Goal: Information Seeking & Learning: Check status

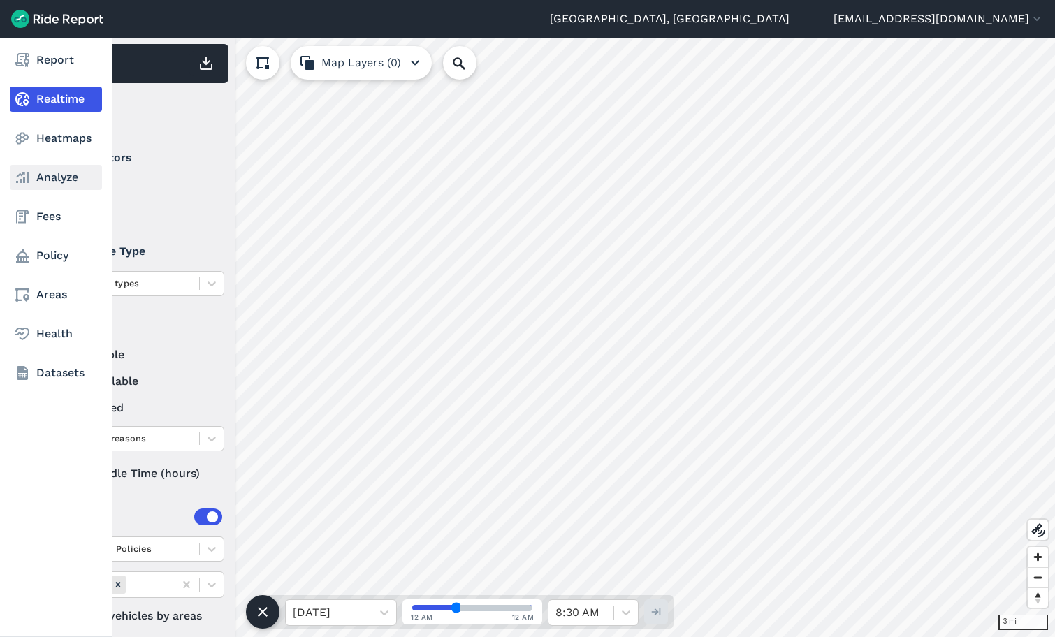
click at [29, 167] on link "Analyze" at bounding box center [56, 177] width 92 height 25
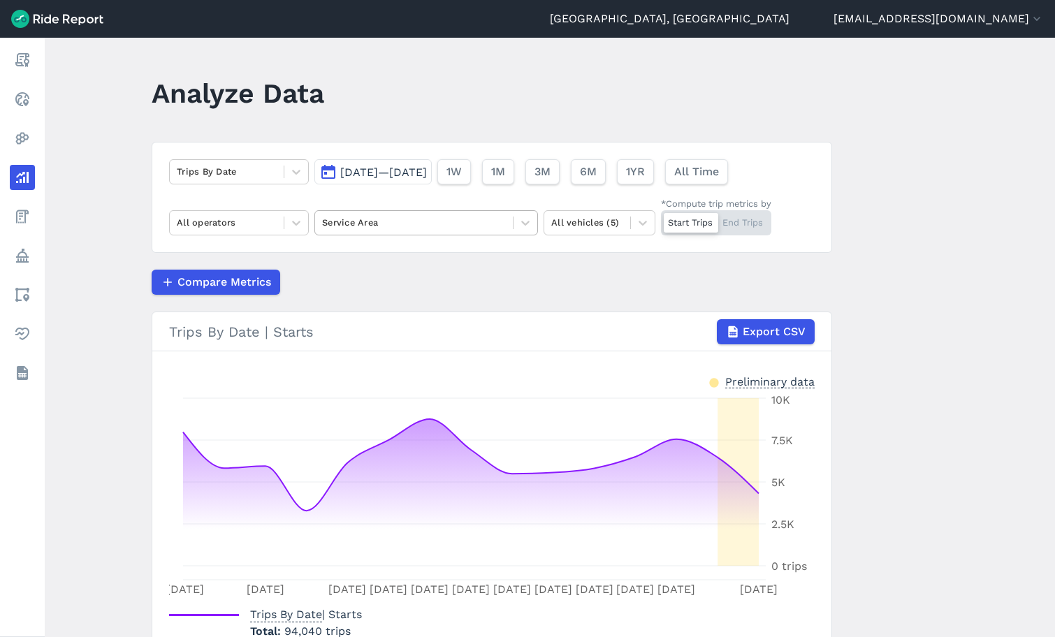
click at [389, 218] on div at bounding box center [414, 223] width 184 height 16
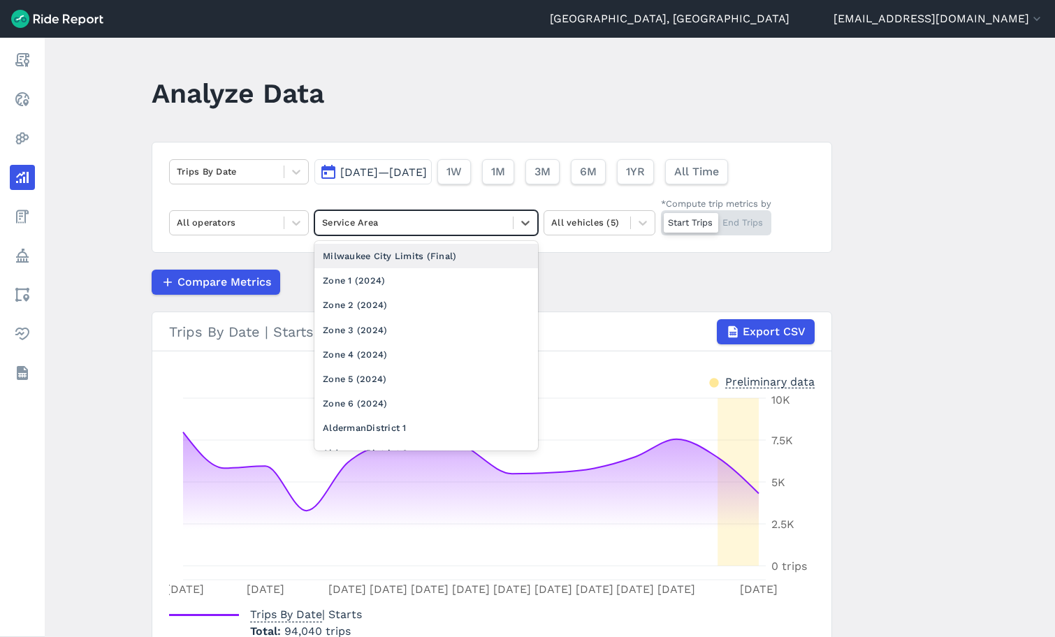
click at [399, 257] on div "Milwaukee City Limits (Final)" at bounding box center [426, 256] width 224 height 24
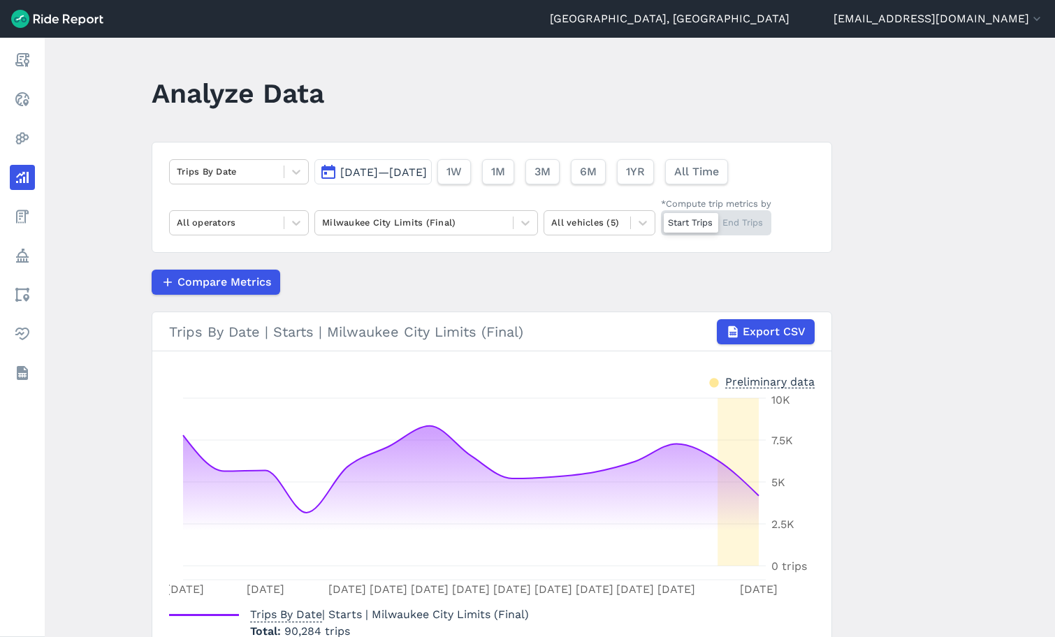
click at [376, 172] on span "[DATE]—[DATE]" at bounding box center [383, 172] width 87 height 13
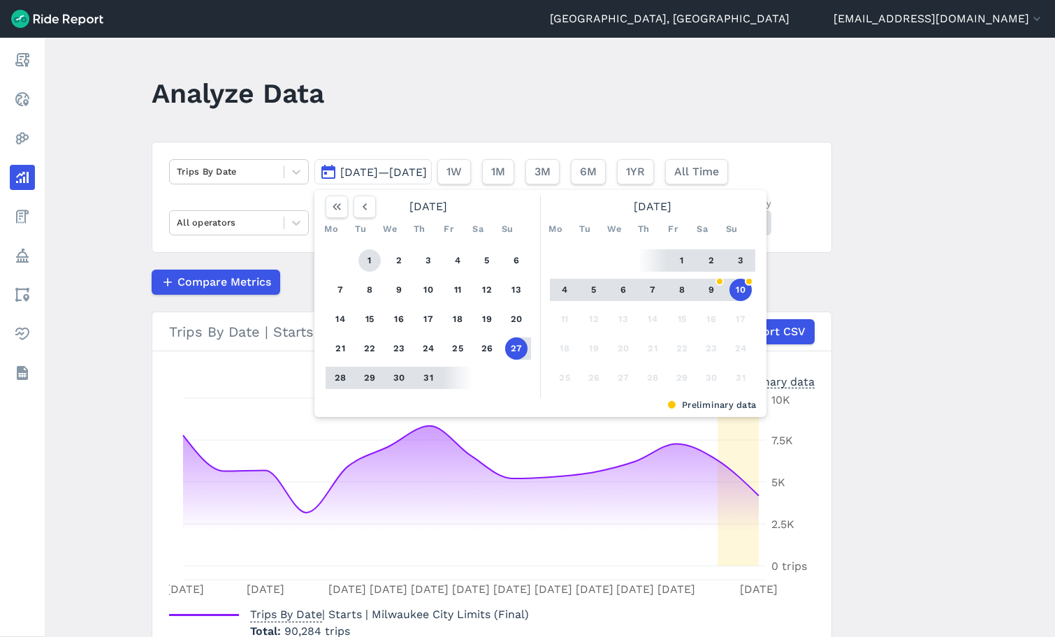
click at [368, 259] on button "1" at bounding box center [369, 260] width 22 height 22
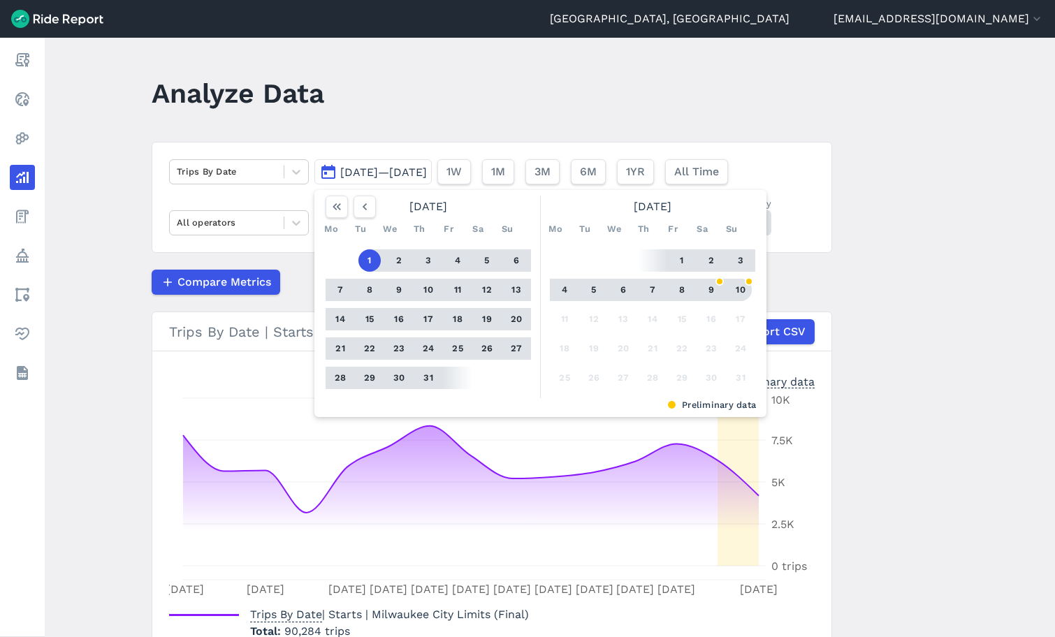
click at [741, 282] on button "10" at bounding box center [741, 290] width 22 height 22
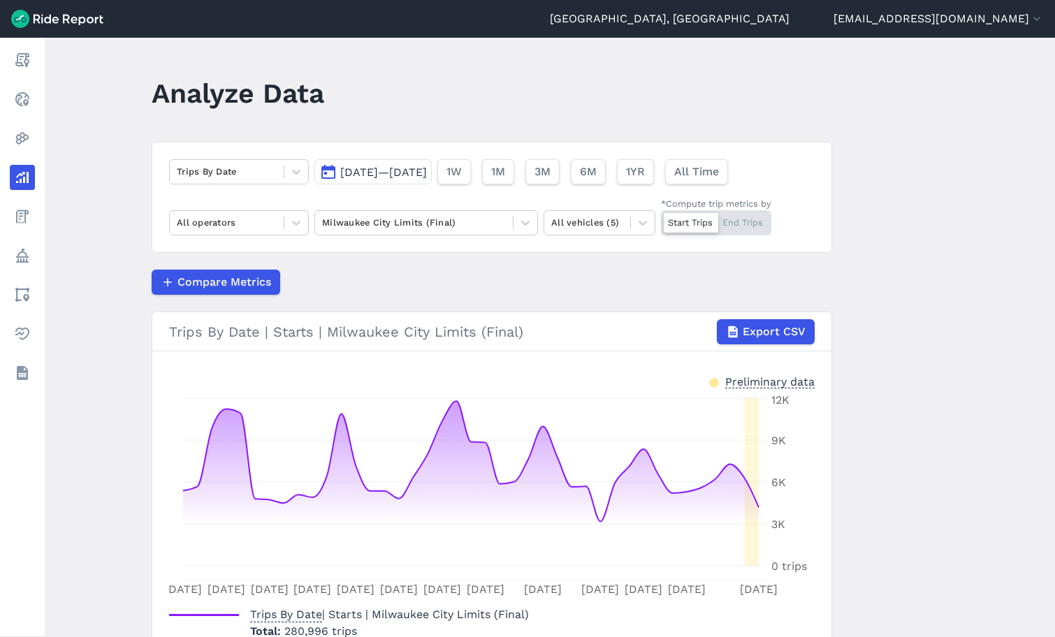
click at [406, 173] on span "[DATE]—[DATE]" at bounding box center [383, 172] width 87 height 13
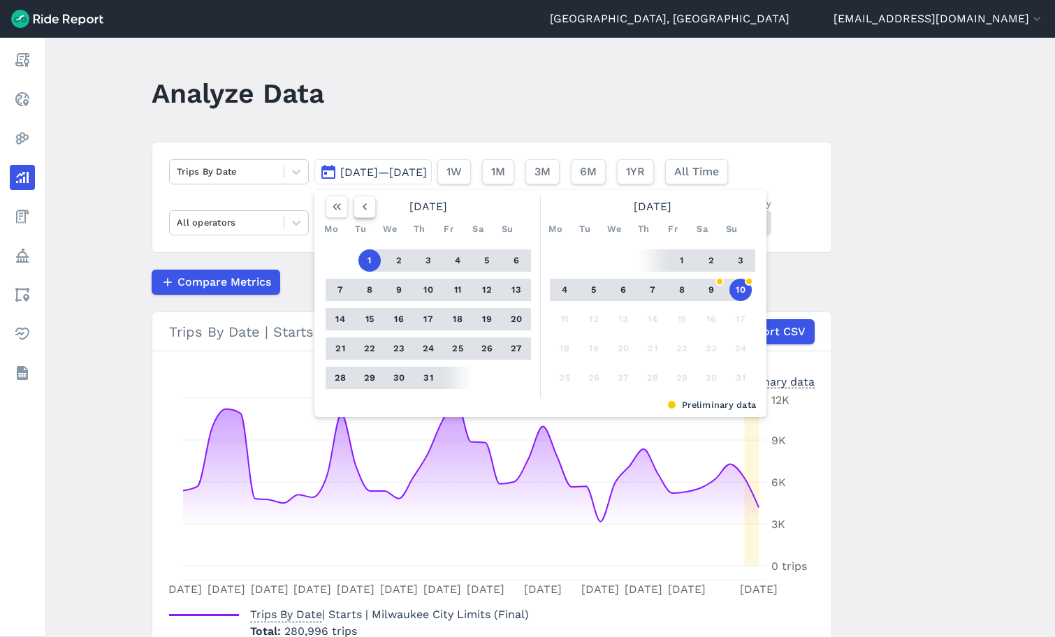
click at [363, 211] on icon "button" at bounding box center [365, 207] width 14 height 14
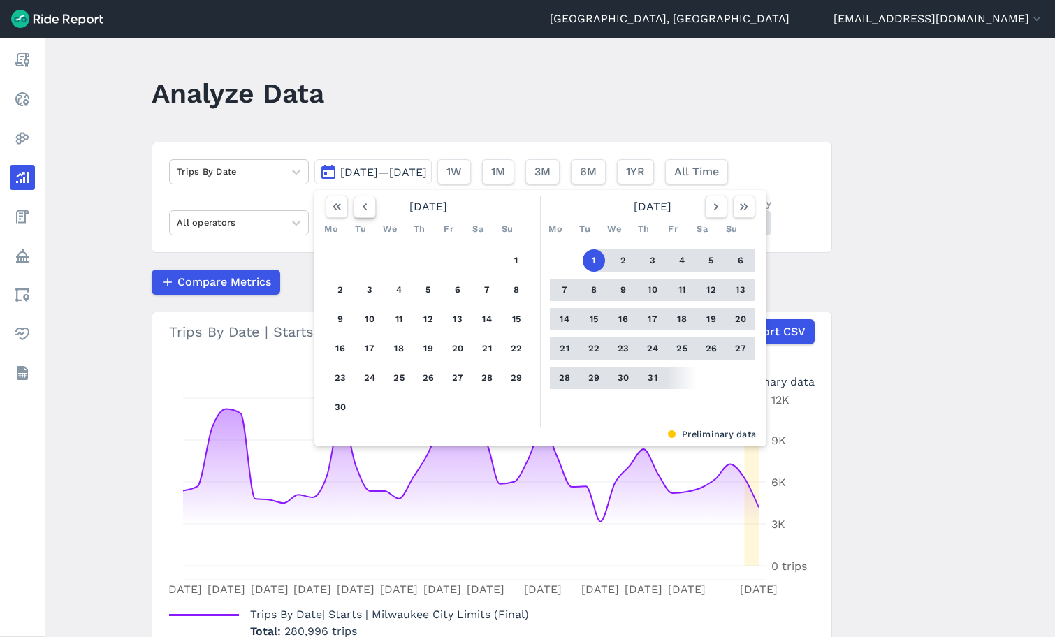
click at [363, 211] on icon "button" at bounding box center [365, 207] width 14 height 14
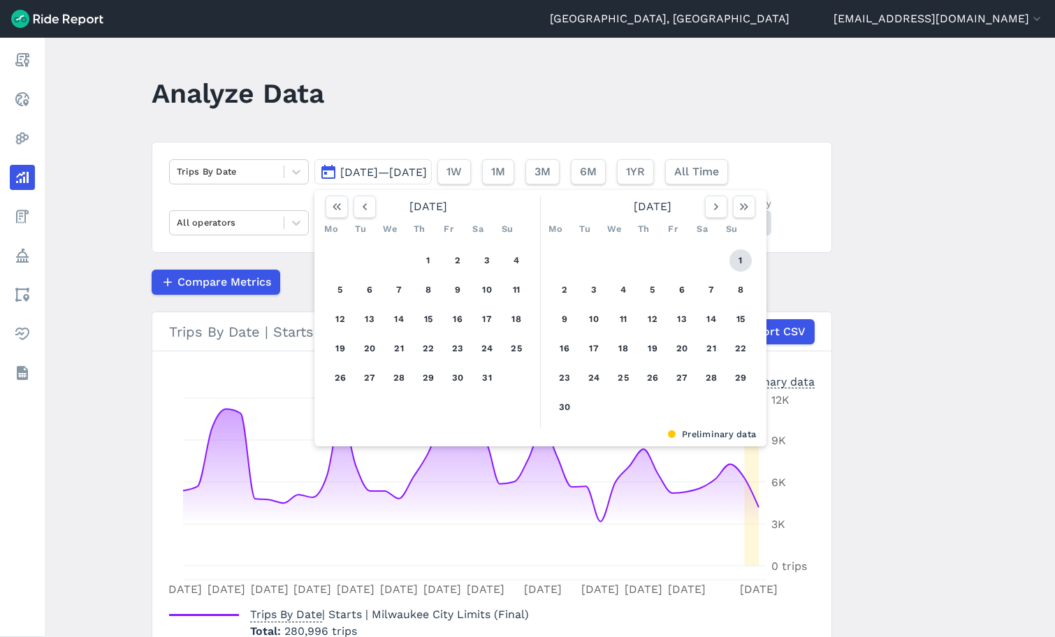
click at [735, 259] on button "1" at bounding box center [741, 260] width 22 height 22
click at [742, 208] on icon "button" at bounding box center [744, 207] width 14 height 14
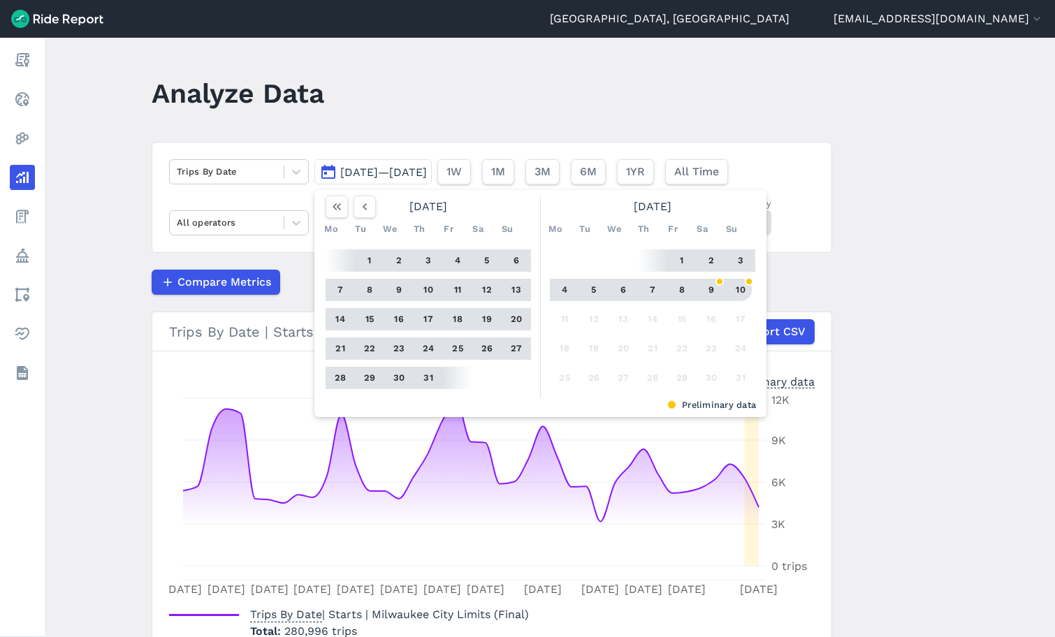
click at [734, 289] on button "10" at bounding box center [741, 290] width 22 height 22
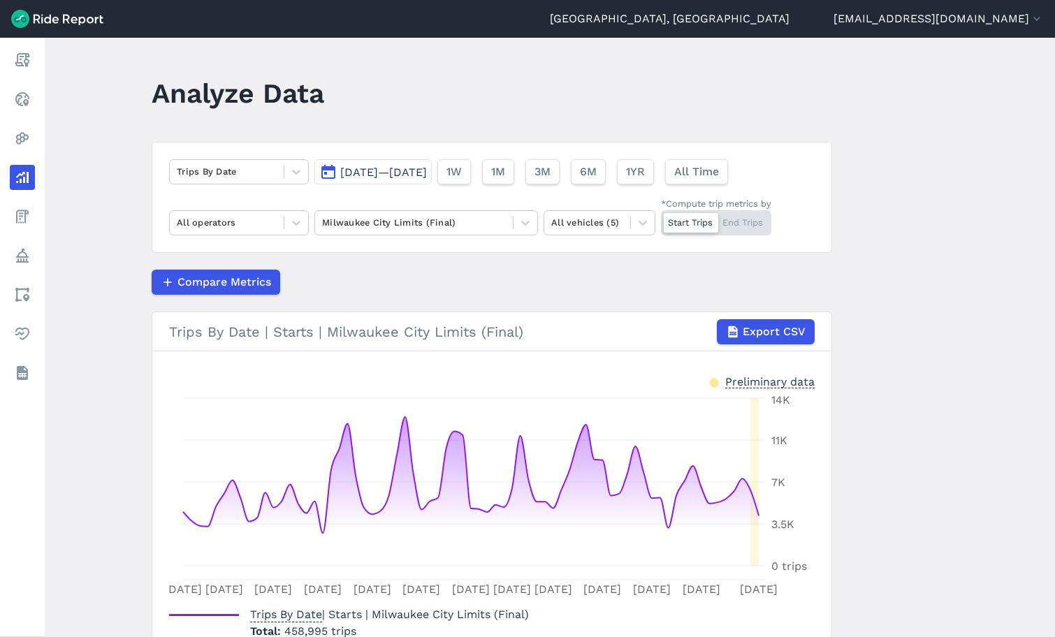
click at [387, 168] on span "[DATE]—[DATE]" at bounding box center [383, 172] width 87 height 13
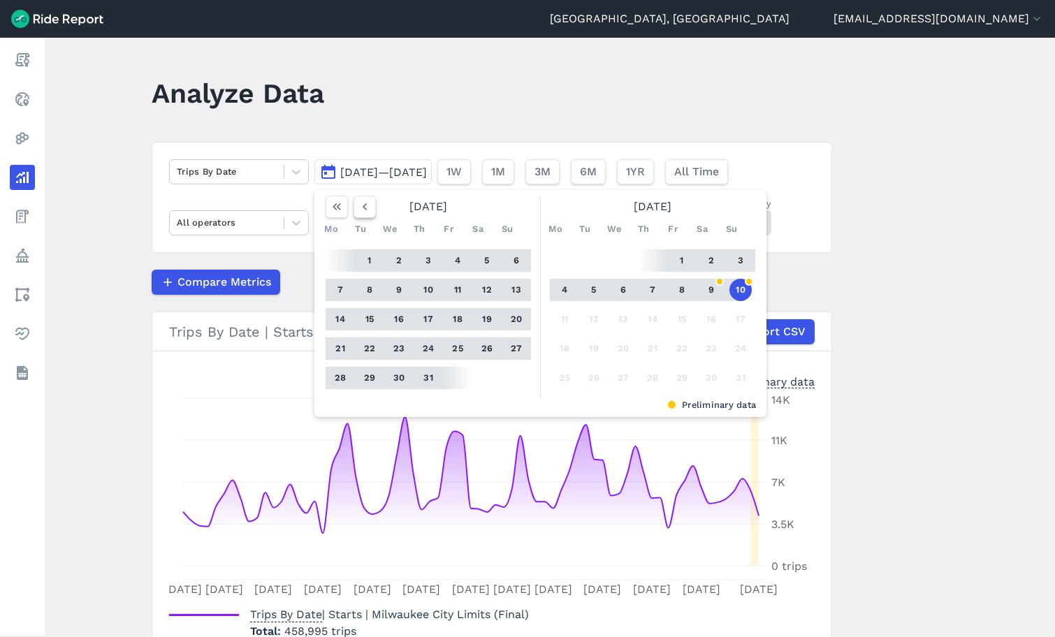
click at [367, 205] on icon "button" at bounding box center [365, 207] width 14 height 14
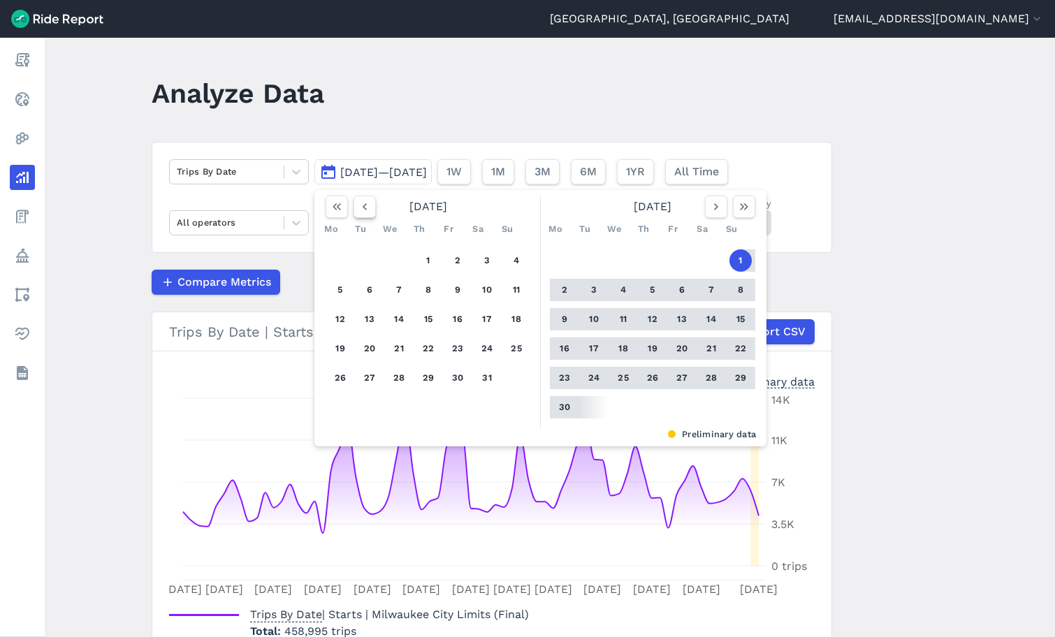
click at [367, 205] on icon "button" at bounding box center [365, 207] width 14 height 14
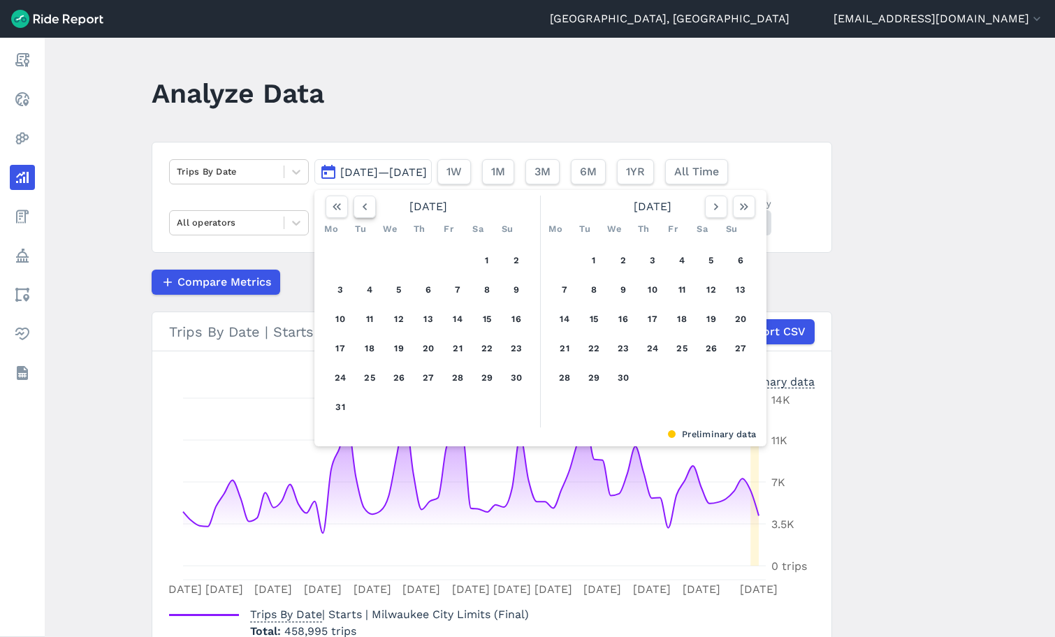
click at [358, 208] on icon "button" at bounding box center [365, 207] width 14 height 14
click at [361, 208] on icon "button" at bounding box center [365, 207] width 14 height 14
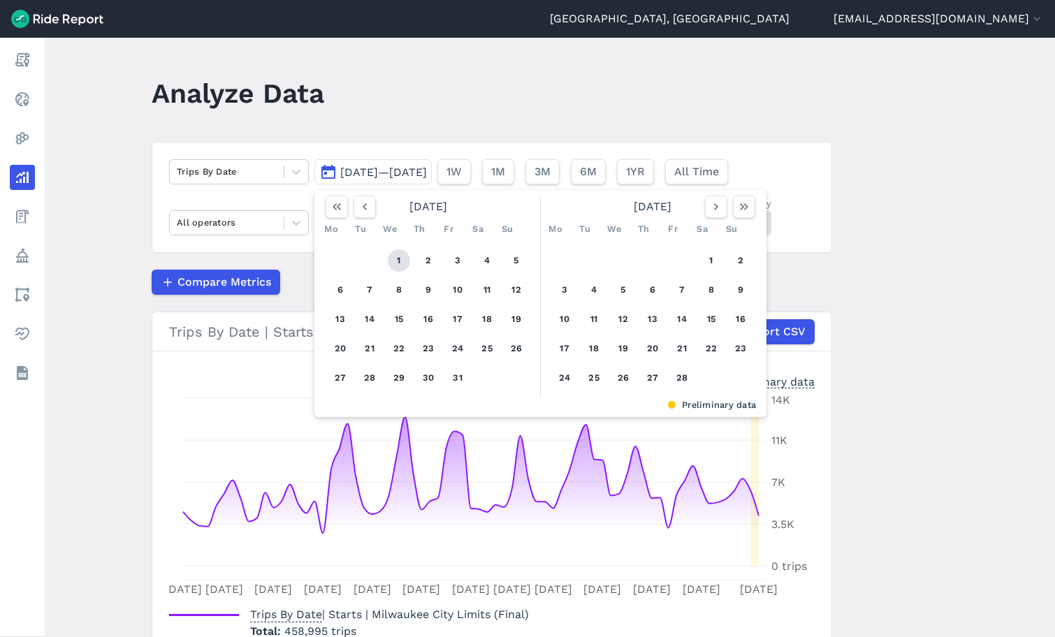
click at [396, 263] on button "1" at bounding box center [399, 260] width 22 height 22
click at [740, 207] on icon "button" at bounding box center [744, 207] width 14 height 14
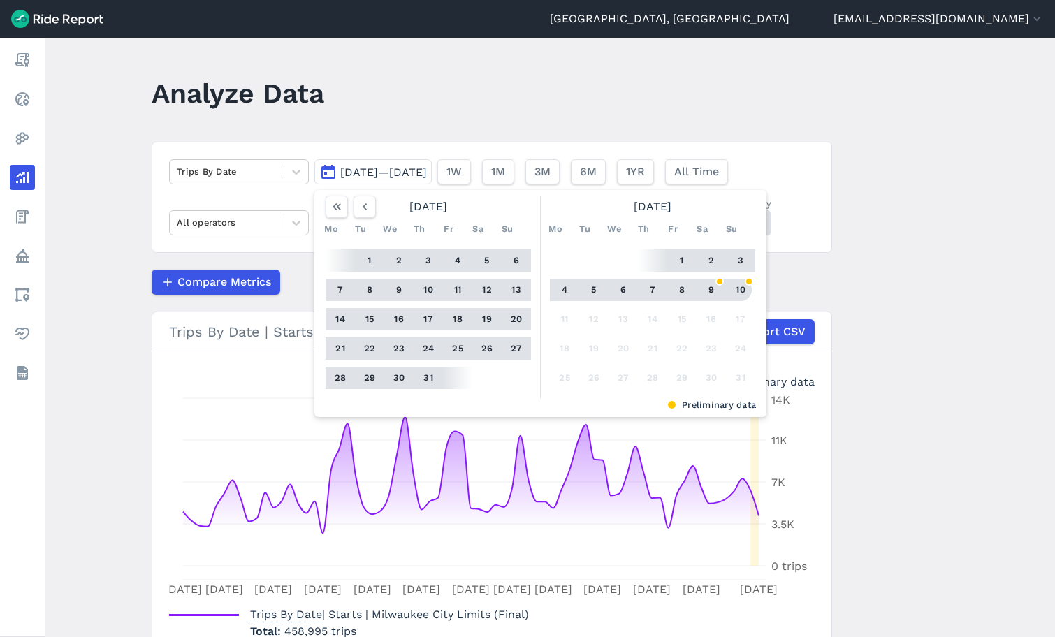
click at [739, 287] on button "10" at bounding box center [741, 290] width 22 height 22
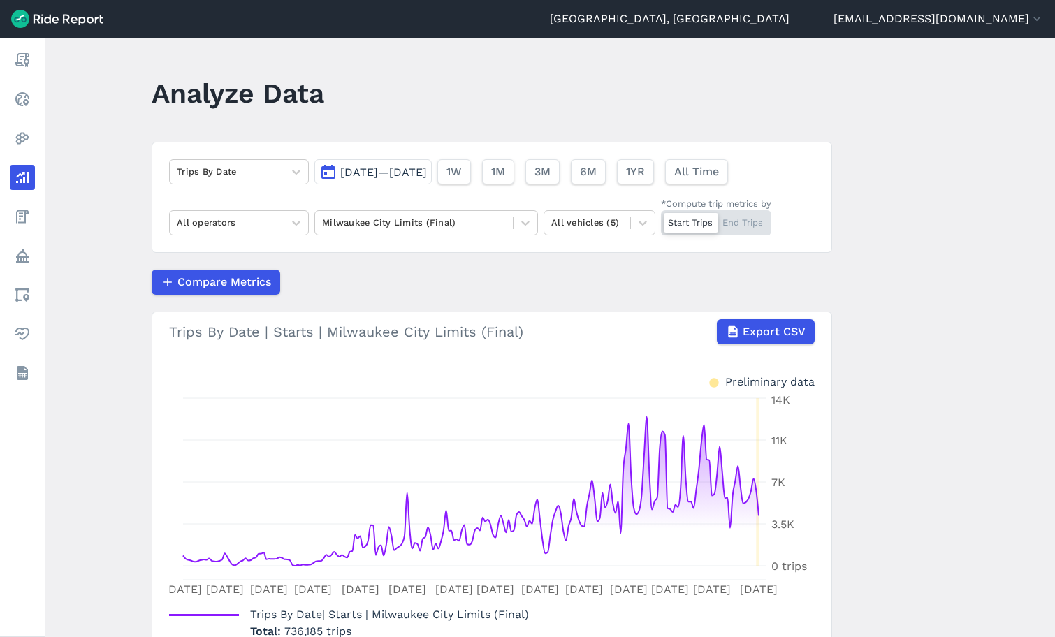
scroll to position [70, 0]
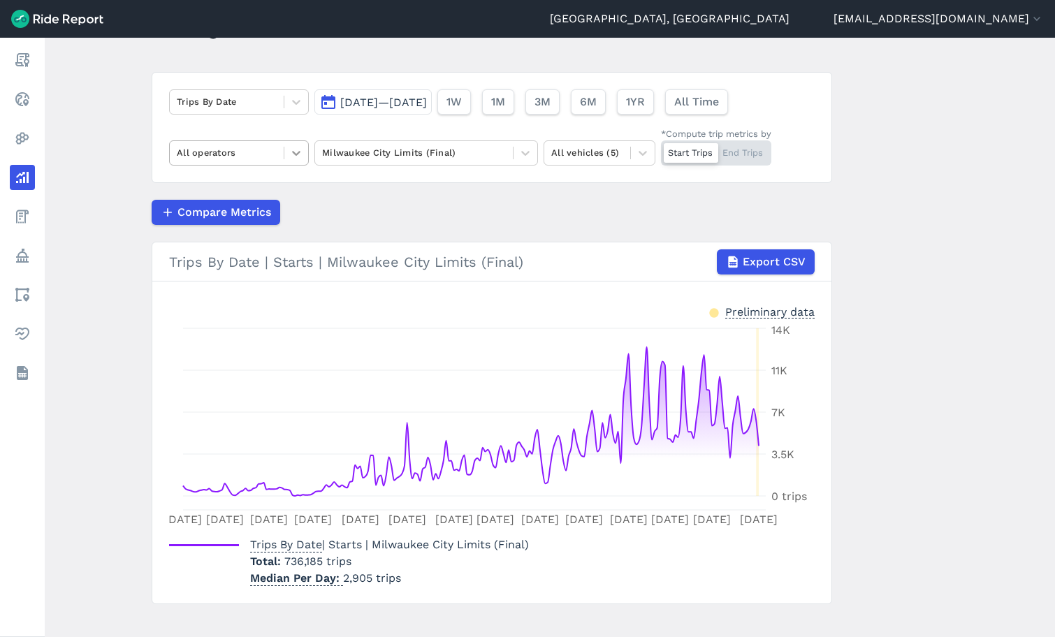
click at [299, 156] on icon at bounding box center [296, 153] width 14 height 14
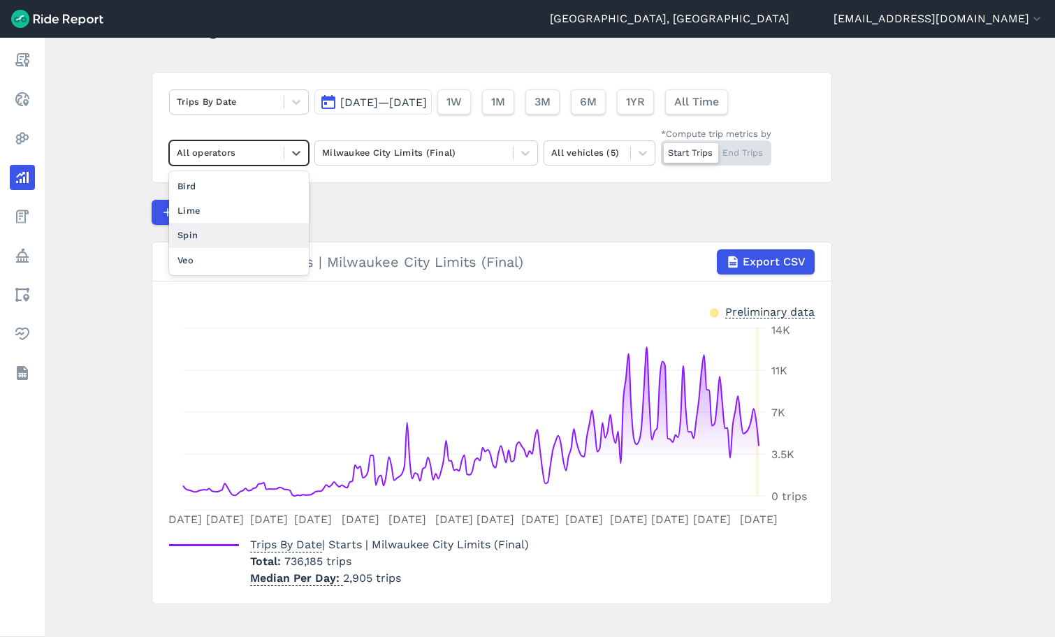
click at [207, 247] on div "Spin" at bounding box center [239, 235] width 140 height 24
